Goal: Task Accomplishment & Management: Use online tool/utility

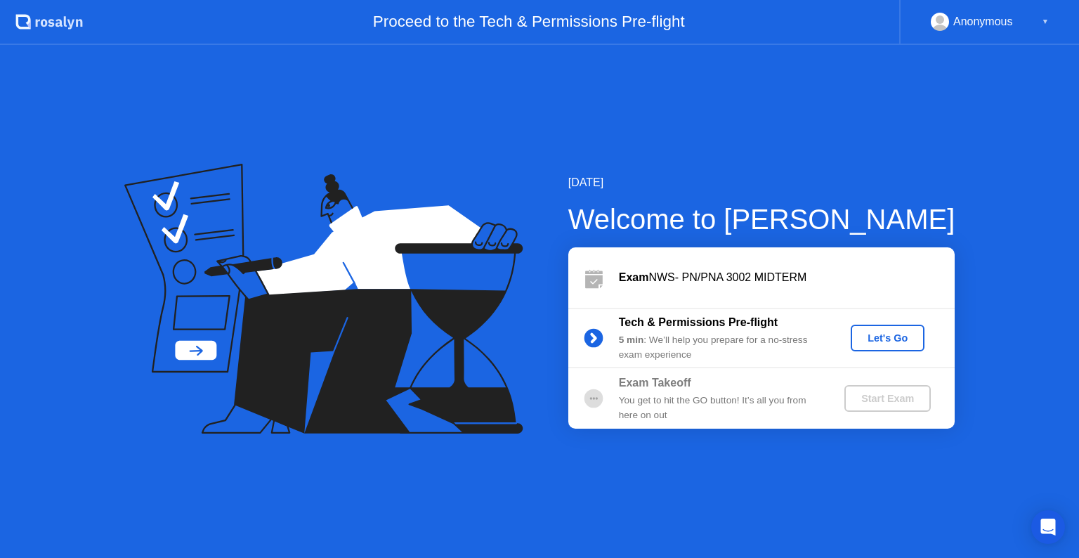
click at [905, 343] on div "Let's Go" at bounding box center [888, 337] width 63 height 11
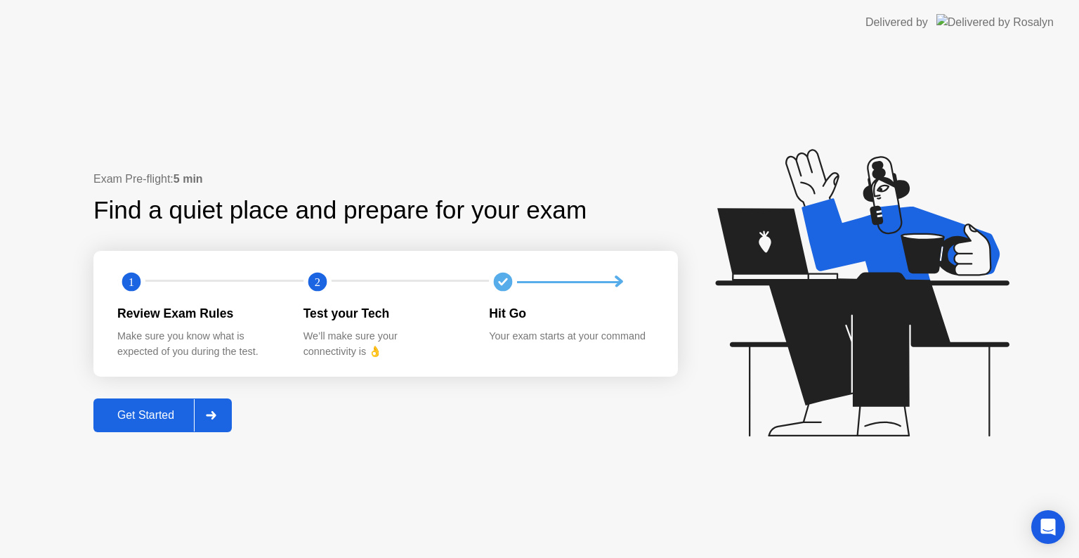
click at [141, 413] on div "Get Started" at bounding box center [146, 415] width 96 height 13
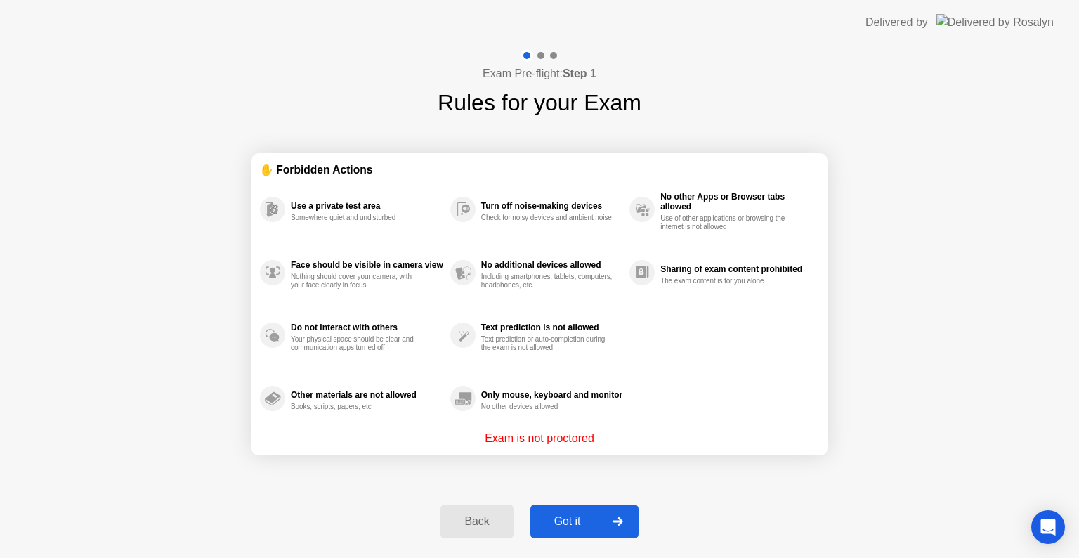
click at [573, 526] on div "Got it" at bounding box center [568, 521] width 66 height 13
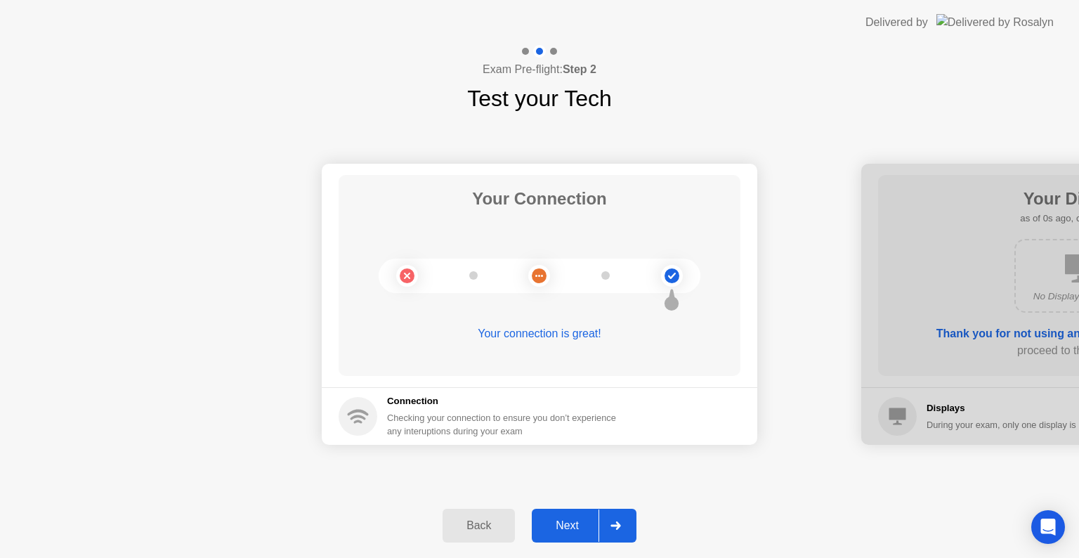
click at [576, 526] on div "Next" at bounding box center [567, 525] width 63 height 13
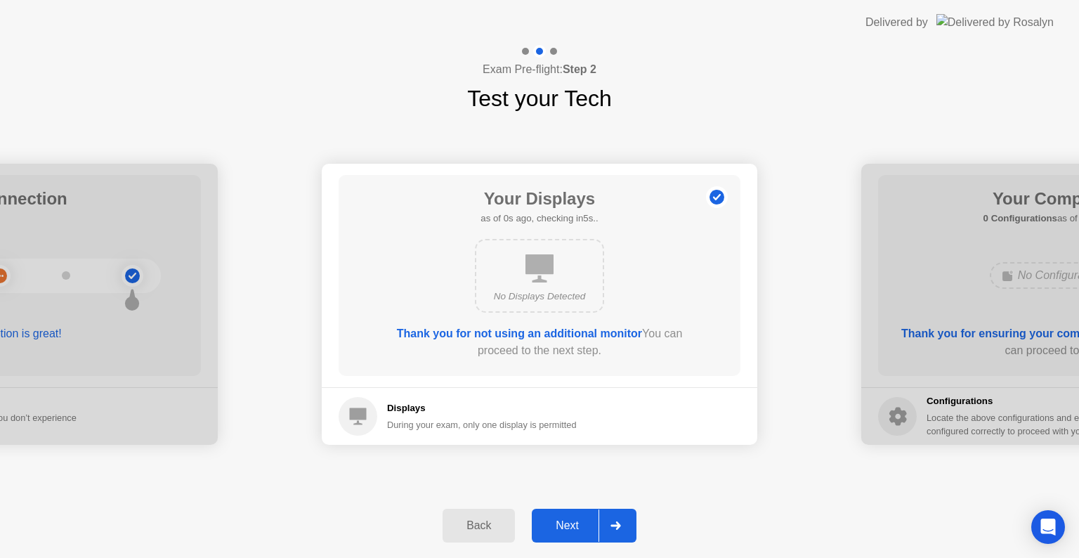
click at [576, 526] on div "Next" at bounding box center [567, 525] width 63 height 13
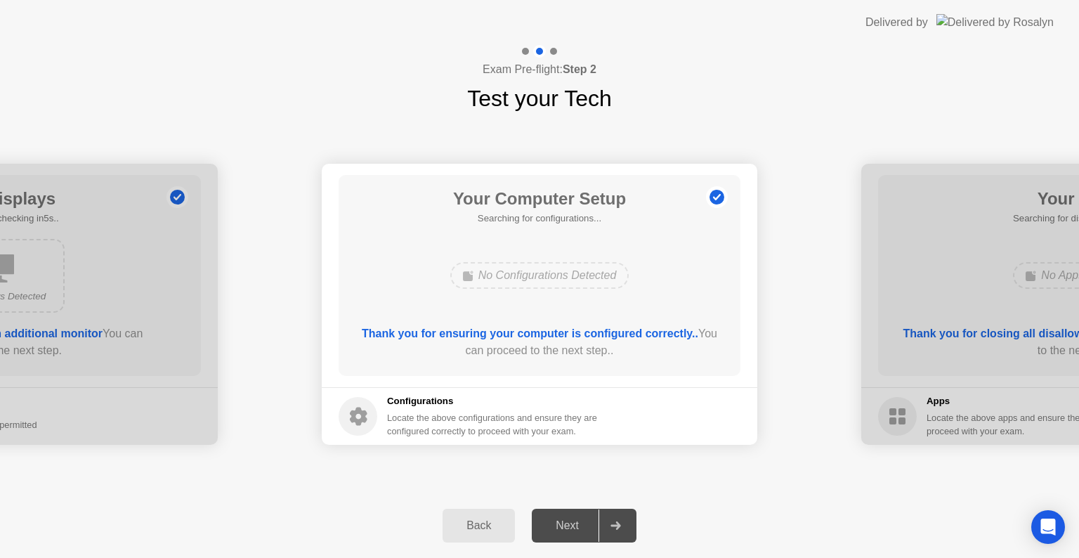
click at [576, 526] on div "Next" at bounding box center [567, 525] width 63 height 13
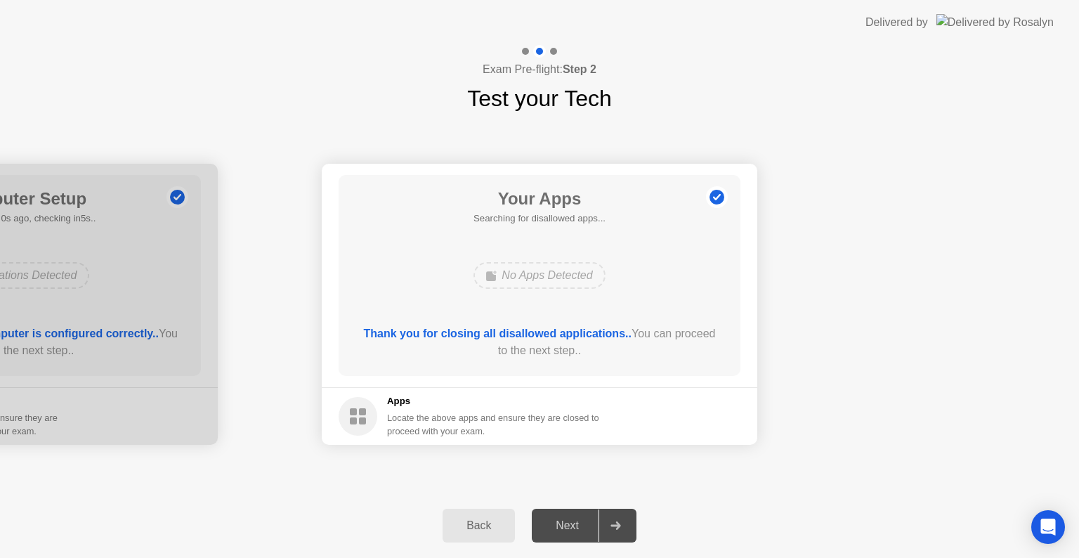
click at [576, 526] on div "Next" at bounding box center [567, 525] width 63 height 13
click at [580, 526] on div "Next" at bounding box center [567, 525] width 63 height 13
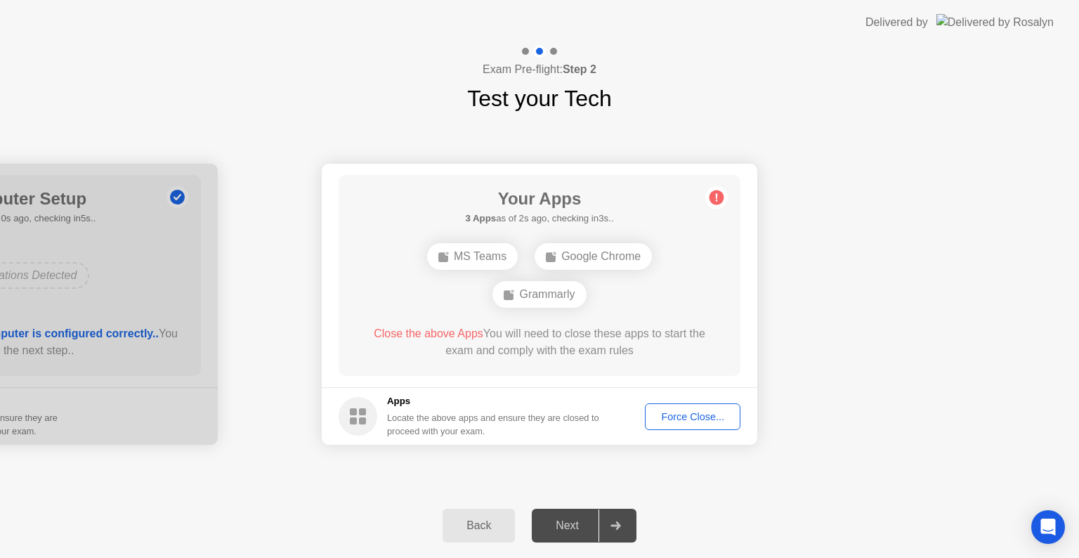
click at [706, 416] on div "Force Close..." at bounding box center [693, 416] width 86 height 11
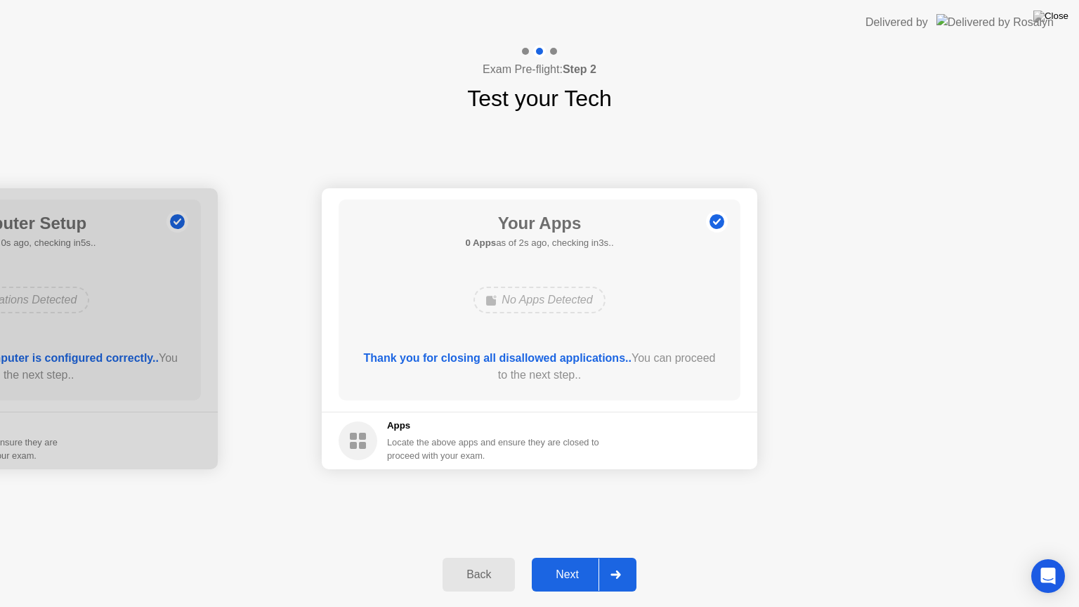
click at [566, 557] on div "Next" at bounding box center [567, 575] width 63 height 13
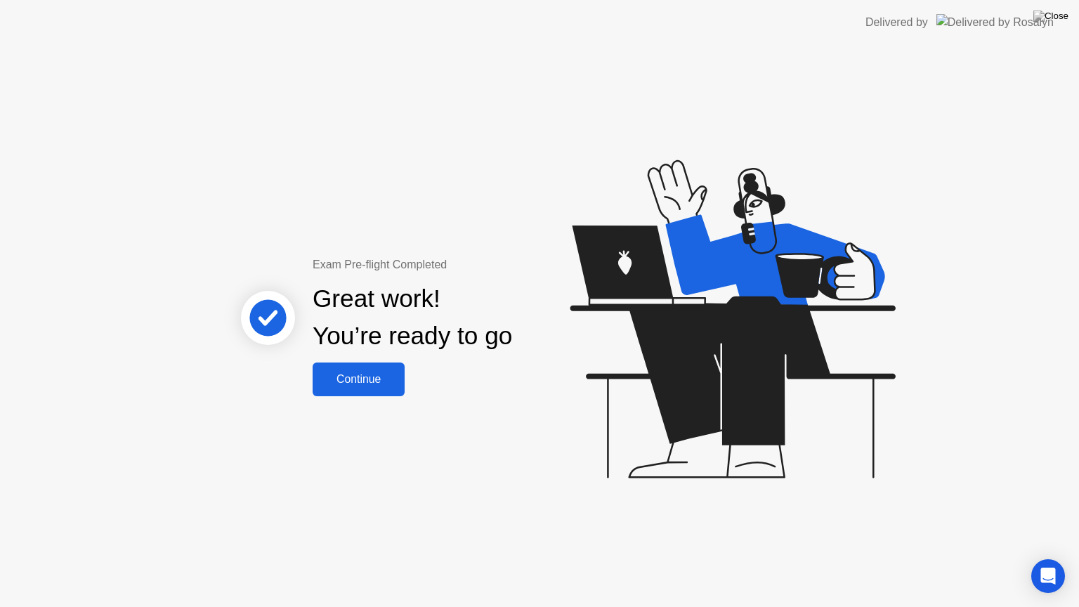
click at [374, 385] on button "Continue" at bounding box center [359, 380] width 92 height 34
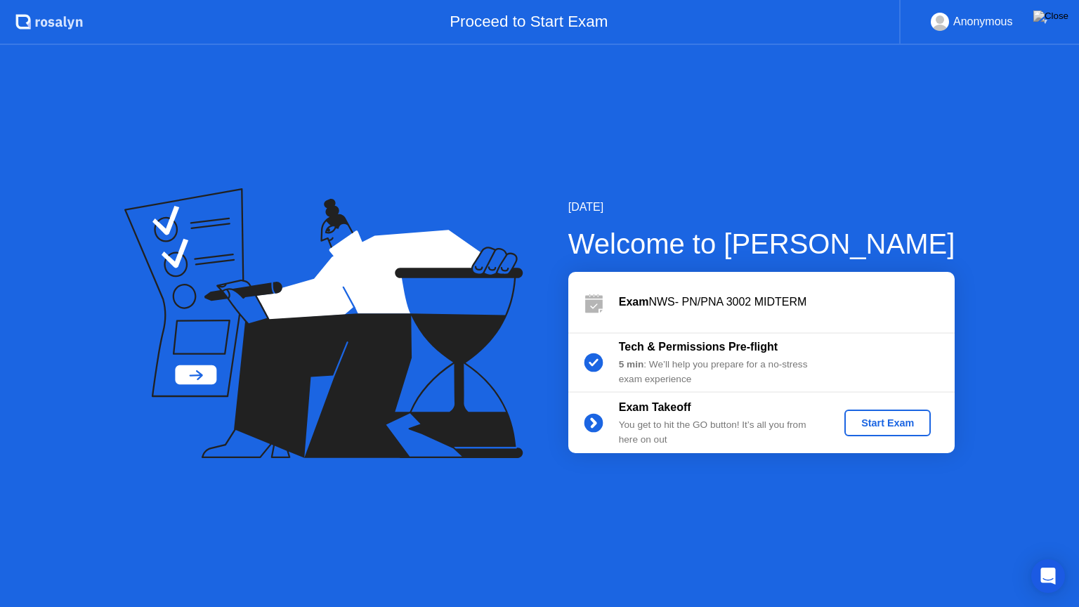
click at [875, 427] on div "Start Exam" at bounding box center [887, 422] width 75 height 11
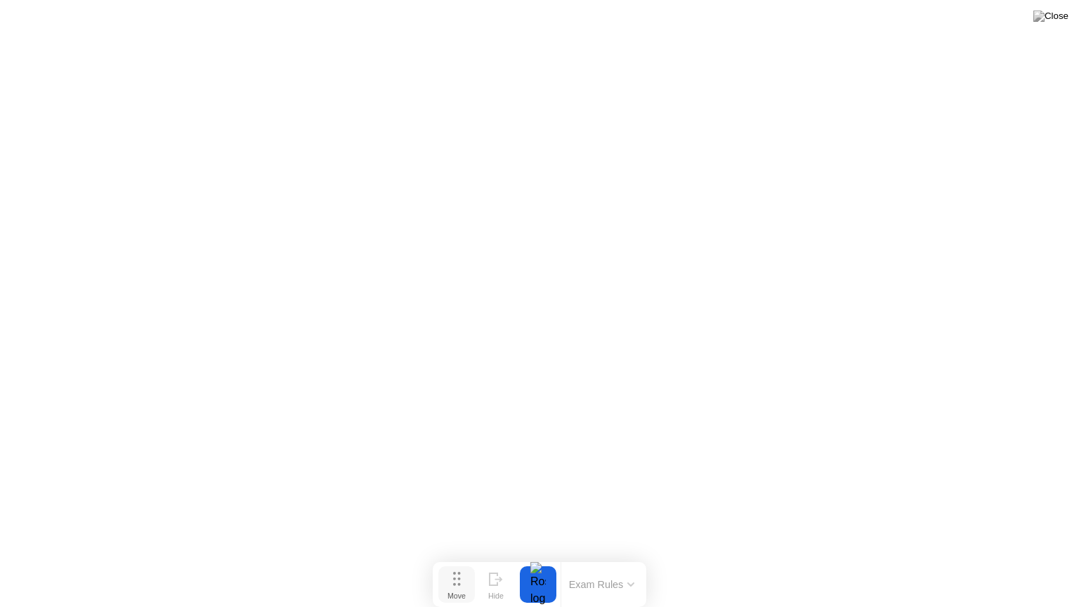
click at [456, 557] on icon at bounding box center [457, 579] width 8 height 14
drag, startPoint x: 450, startPoint y: 585, endPoint x: 484, endPoint y: 536, distance: 59.3
click at [475, 557] on button "Move" at bounding box center [457, 584] width 37 height 37
drag, startPoint x: 486, startPoint y: 547, endPoint x: 453, endPoint y: 591, distance: 54.7
click at [453, 557] on div "Move" at bounding box center [458, 593] width 18 height 8
